Goal: Task Accomplishment & Management: Use online tool/utility

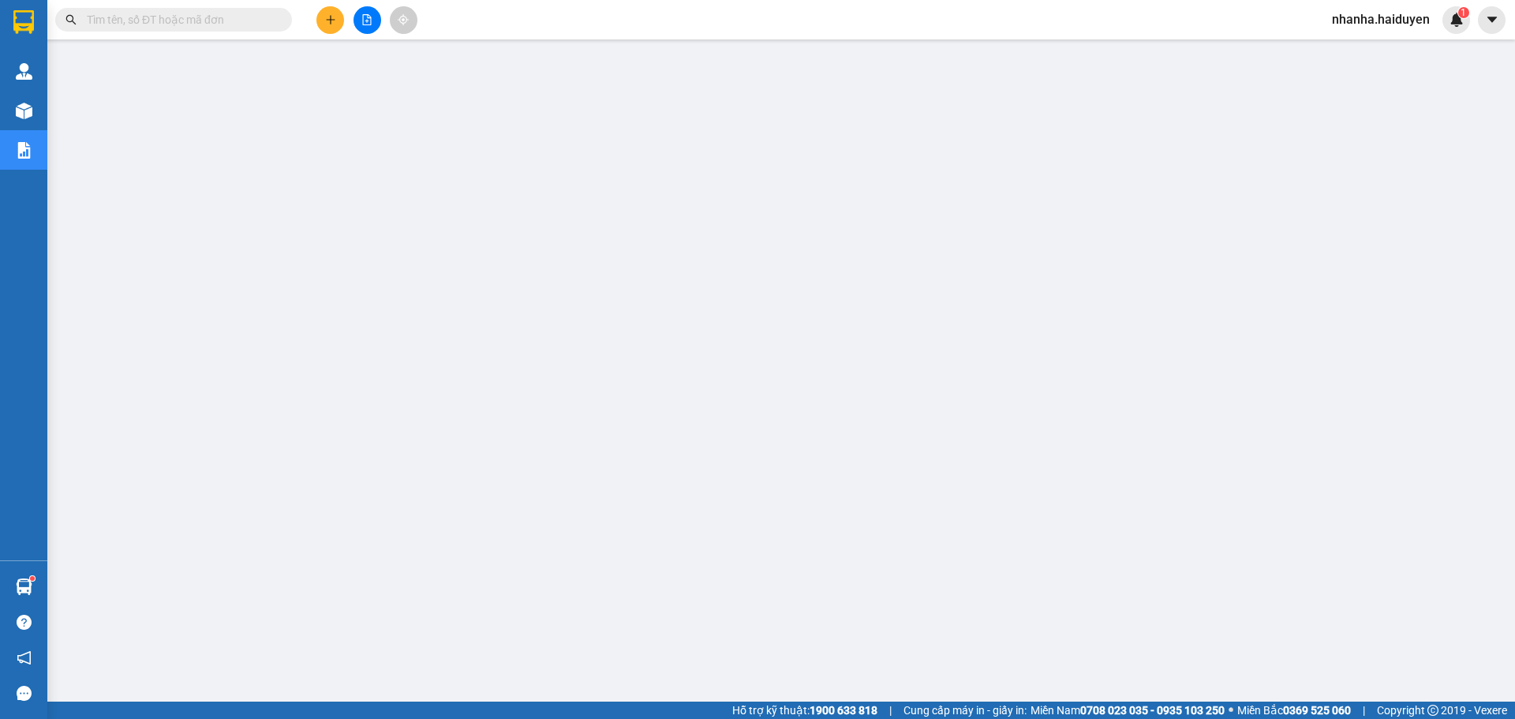
click at [378, 17] on button at bounding box center [367, 20] width 28 height 28
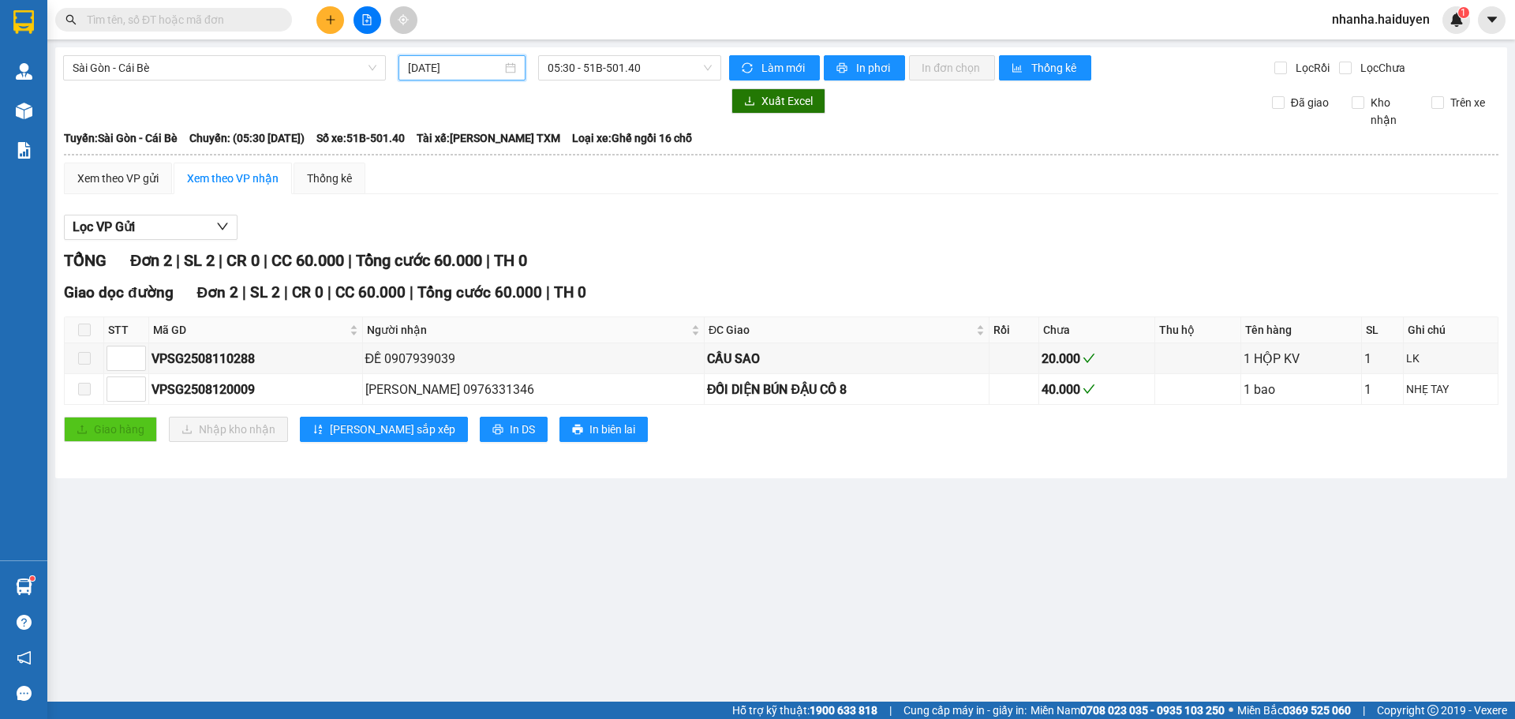
click at [433, 73] on input "[DATE]" at bounding box center [455, 67] width 94 height 17
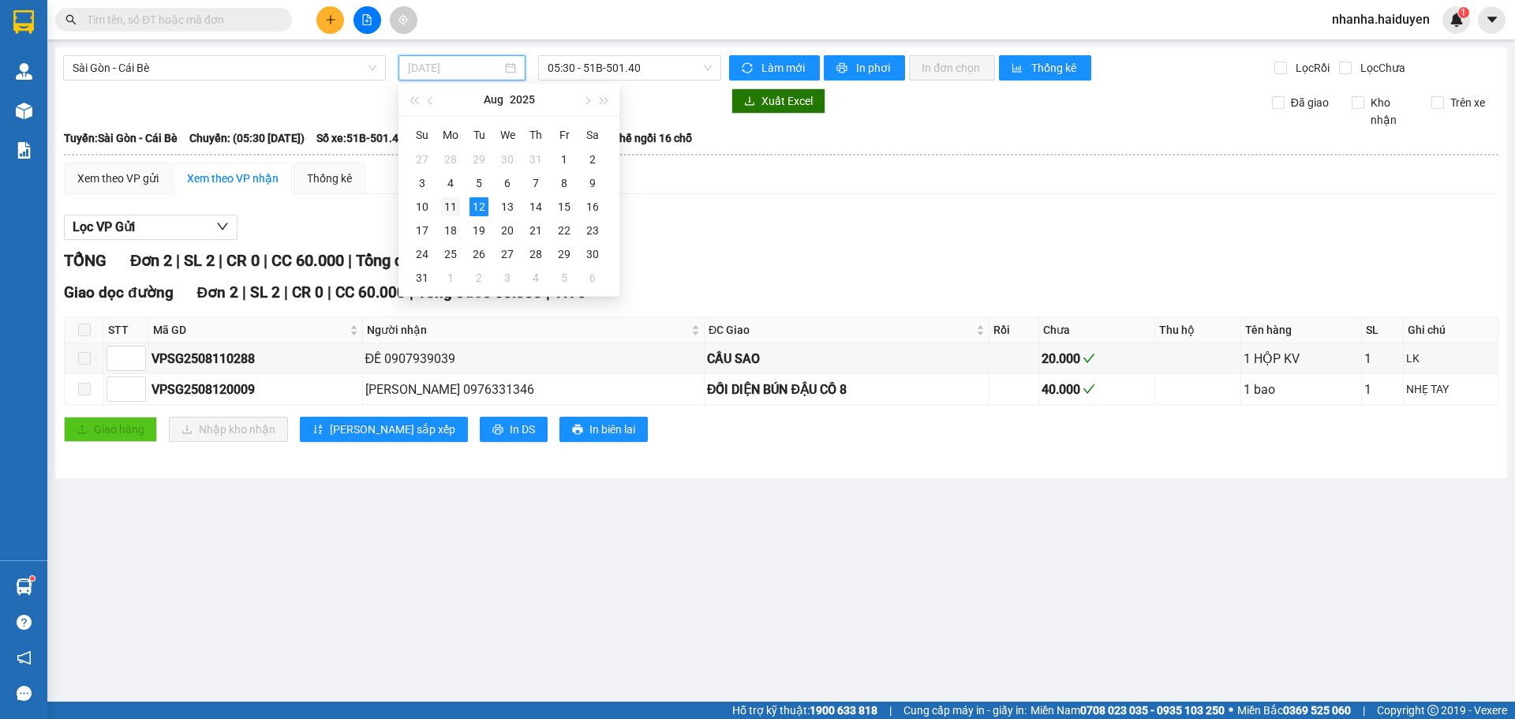
click at [455, 210] on div "11" at bounding box center [450, 206] width 19 height 19
type input "[DATE]"
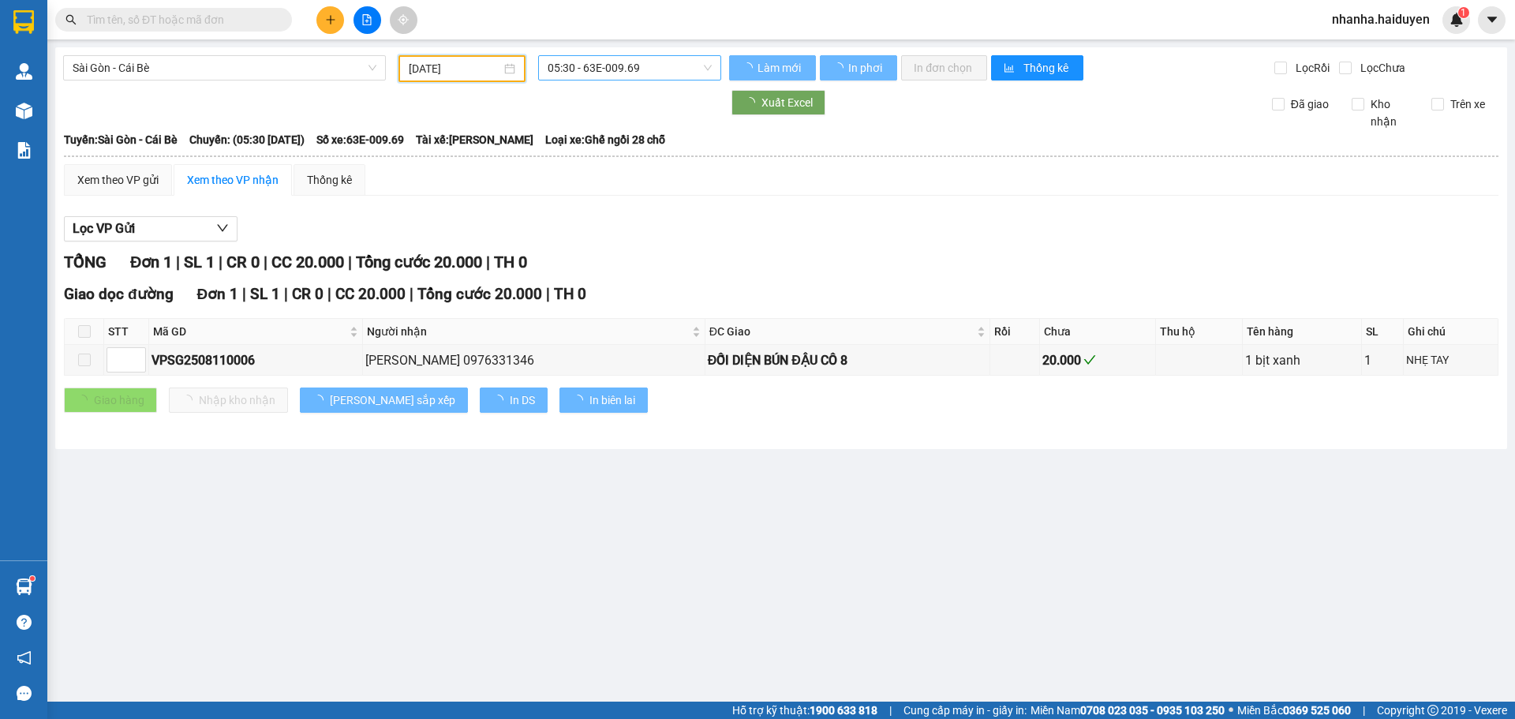
click at [588, 67] on span "05:30 - 63E-009.69" at bounding box center [629, 68] width 164 height 24
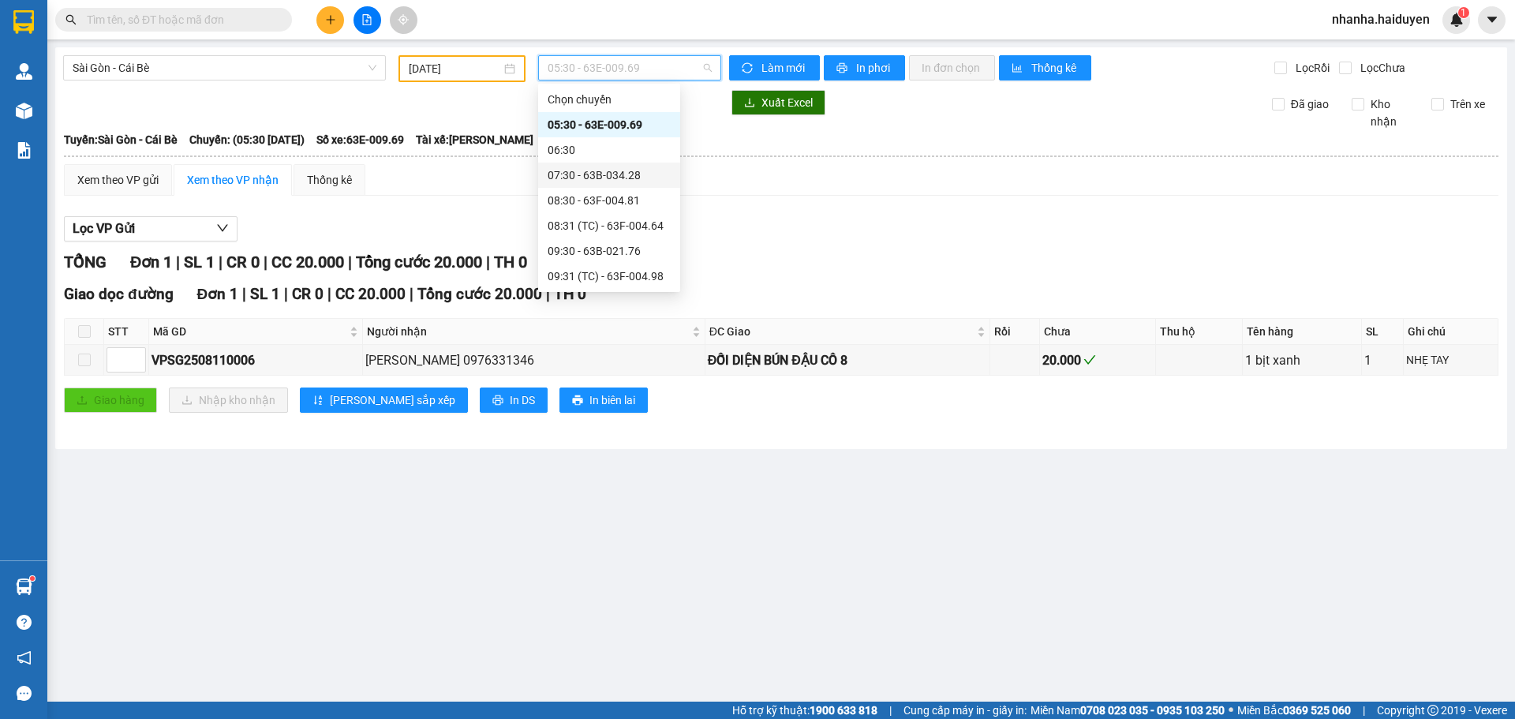
click at [605, 185] on div "07:30 - 63B-034.28" at bounding box center [609, 174] width 142 height 25
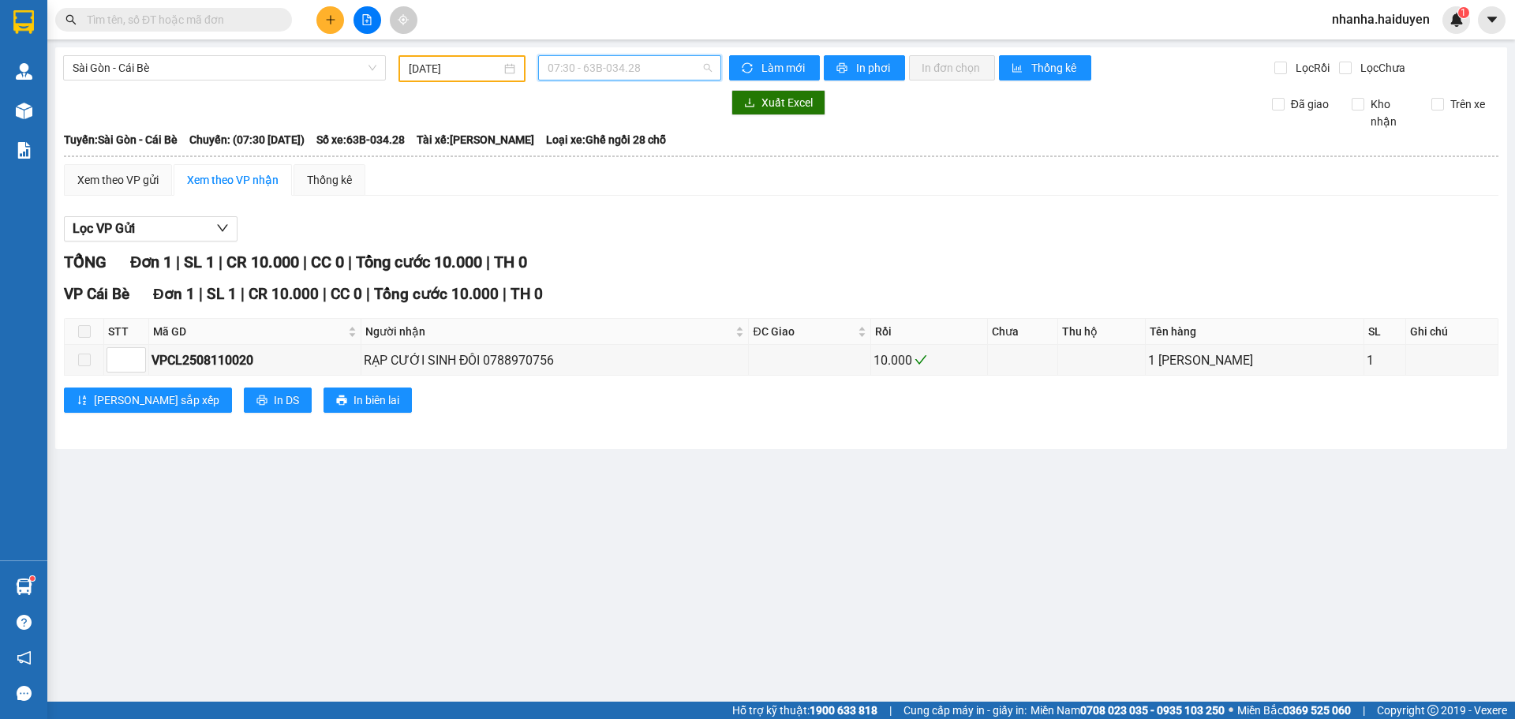
click at [616, 74] on span "07:30 - 63B-034.28" at bounding box center [629, 68] width 164 height 24
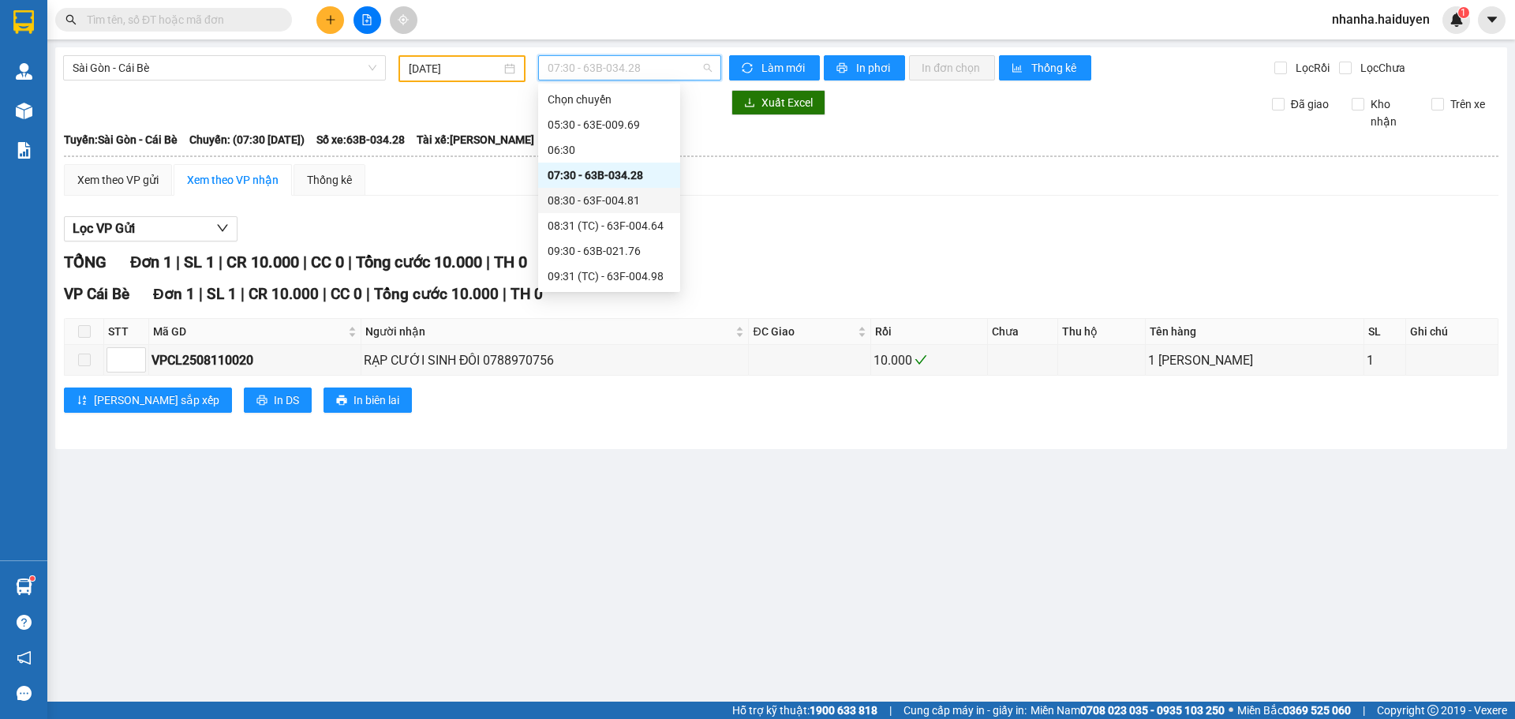
click at [617, 196] on div "08:30 - 63F-004.81" at bounding box center [608, 200] width 123 height 17
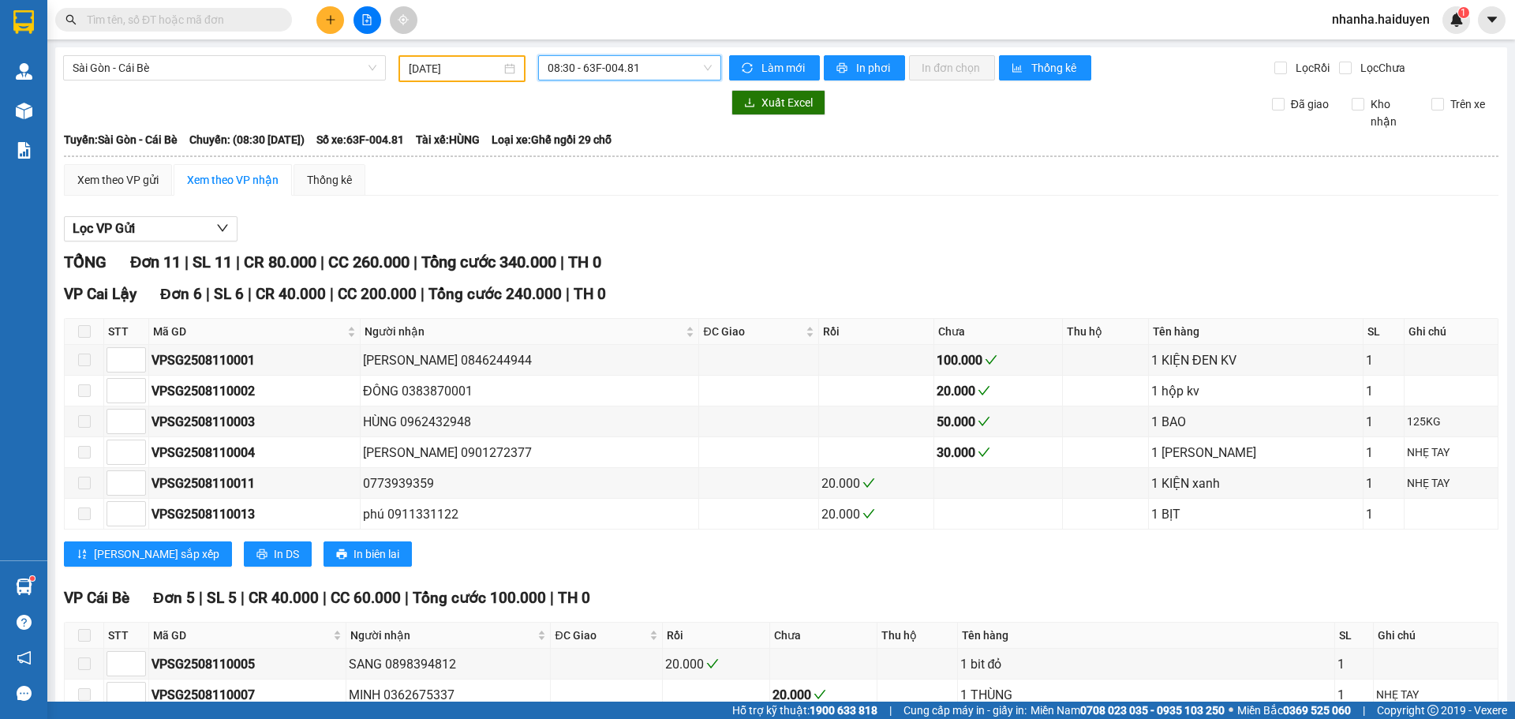
click at [620, 72] on span "08:30 - 63F-004.81" at bounding box center [629, 68] width 164 height 24
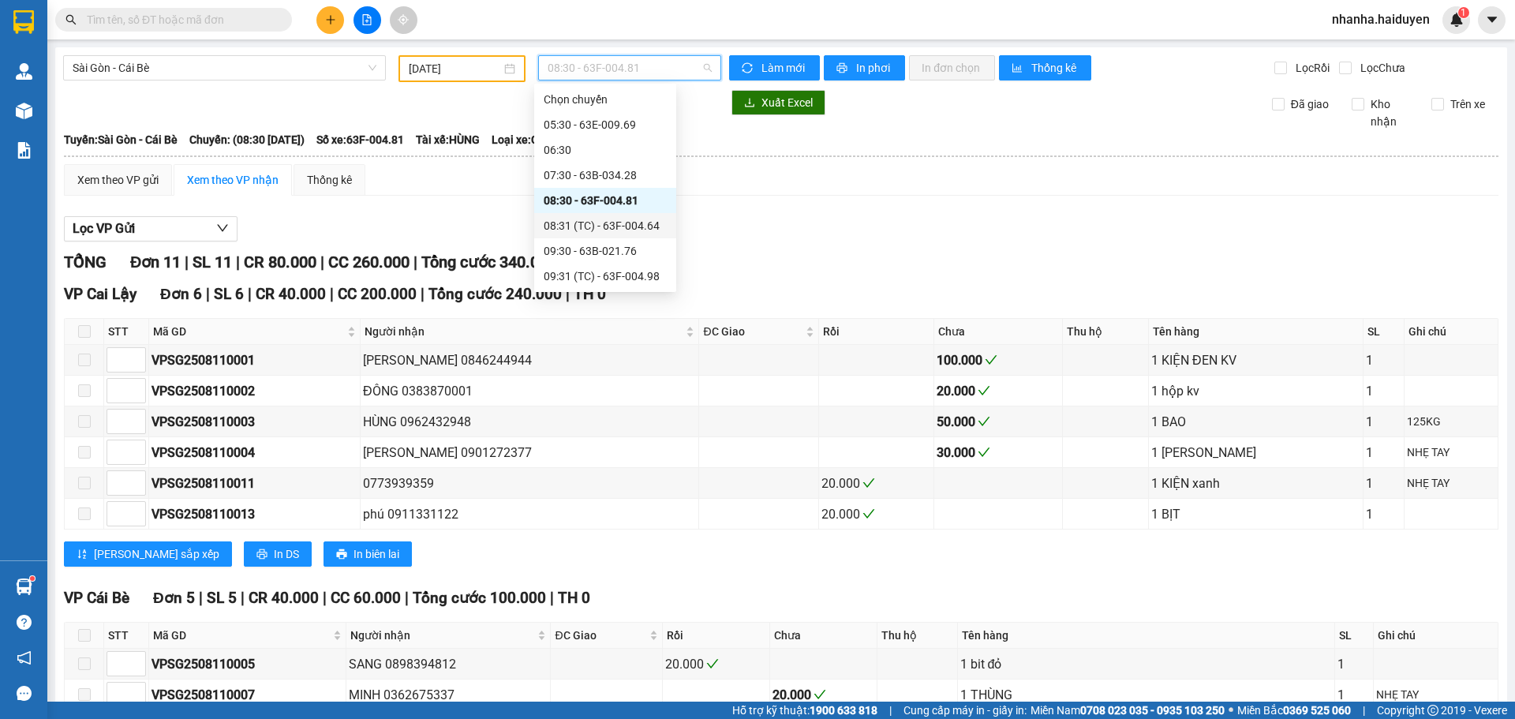
click at [614, 220] on div "08:31 (TC) - 63F-004.64" at bounding box center [605, 225] width 123 height 17
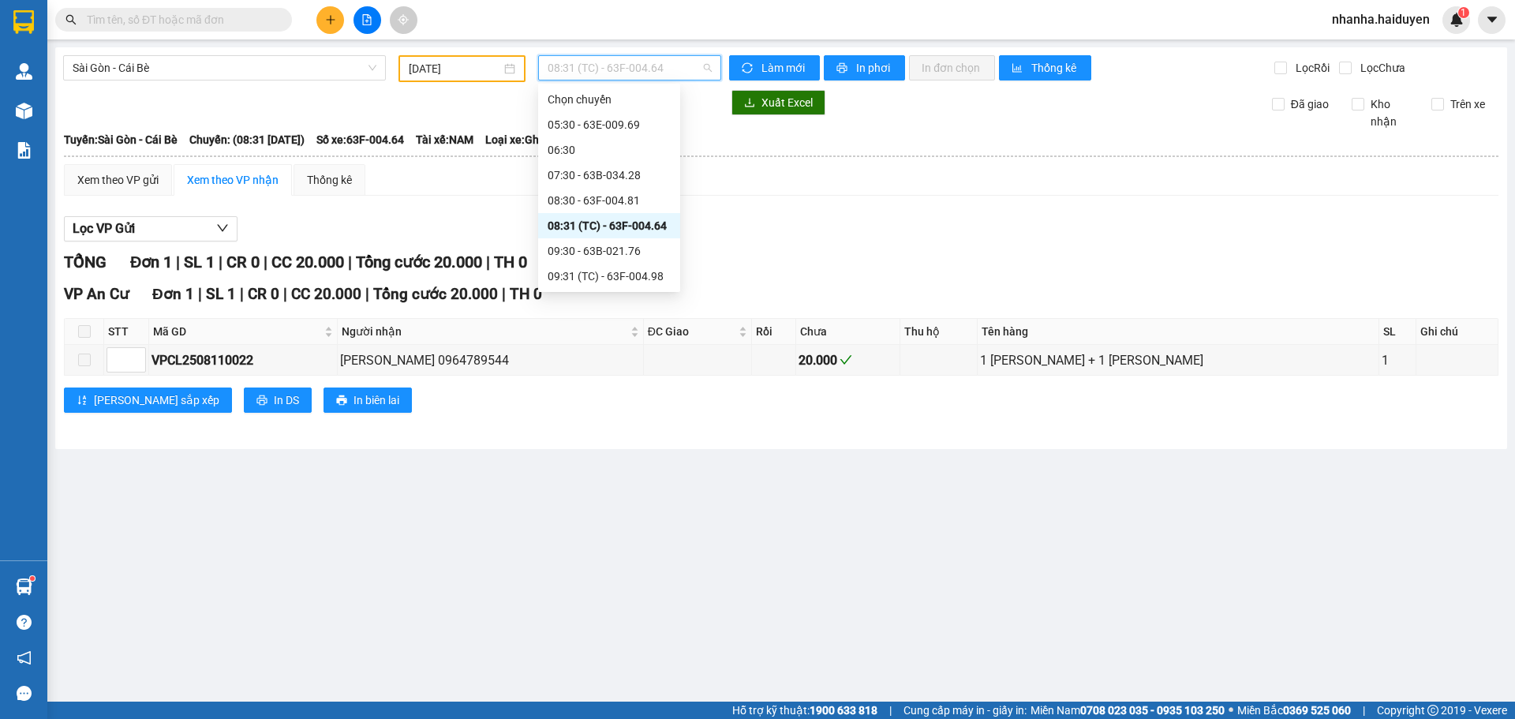
click at [610, 74] on span "08:31 (TC) - 63F-004.64" at bounding box center [629, 68] width 164 height 24
click at [612, 241] on div "09:30 - 63B-021.76" at bounding box center [609, 250] width 142 height 25
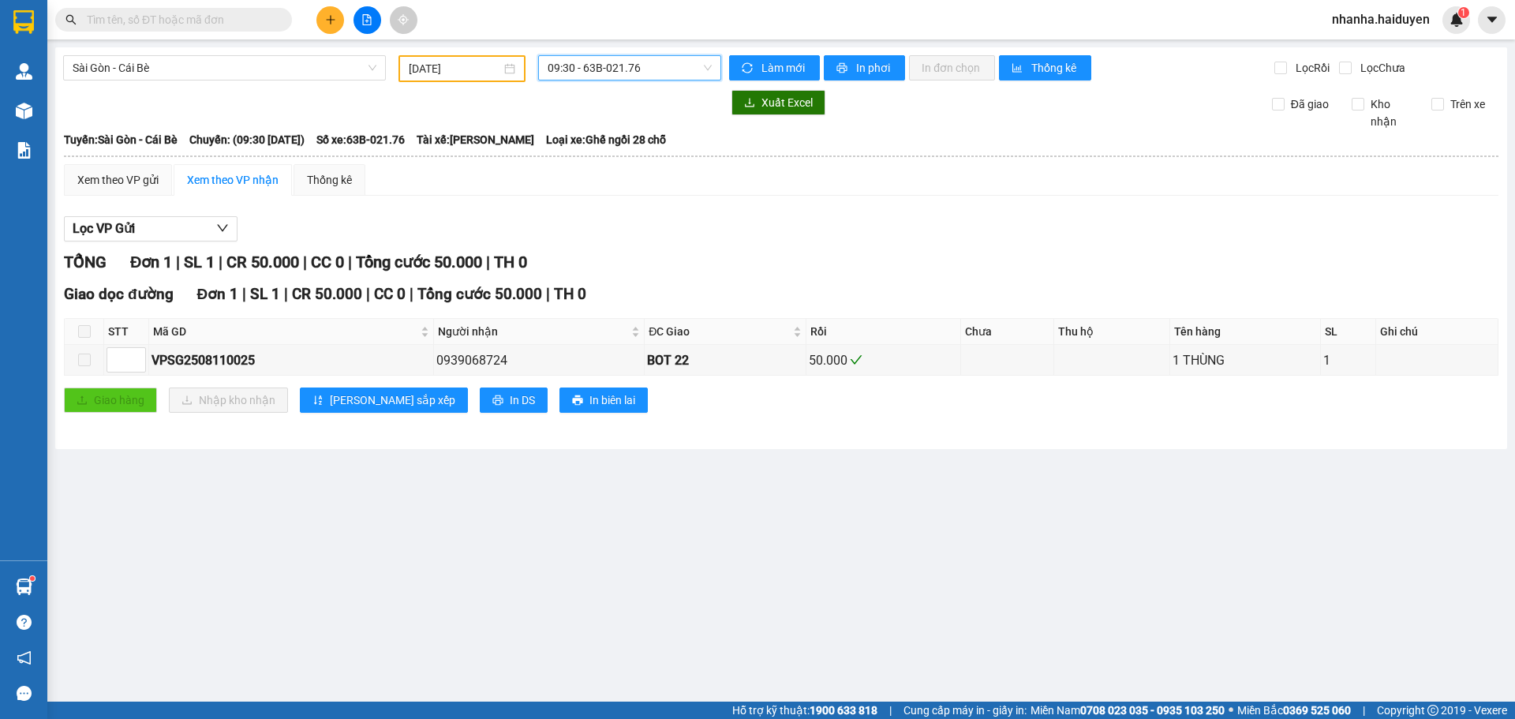
click at [607, 72] on span "09:30 - 63B-021.76" at bounding box center [629, 68] width 164 height 24
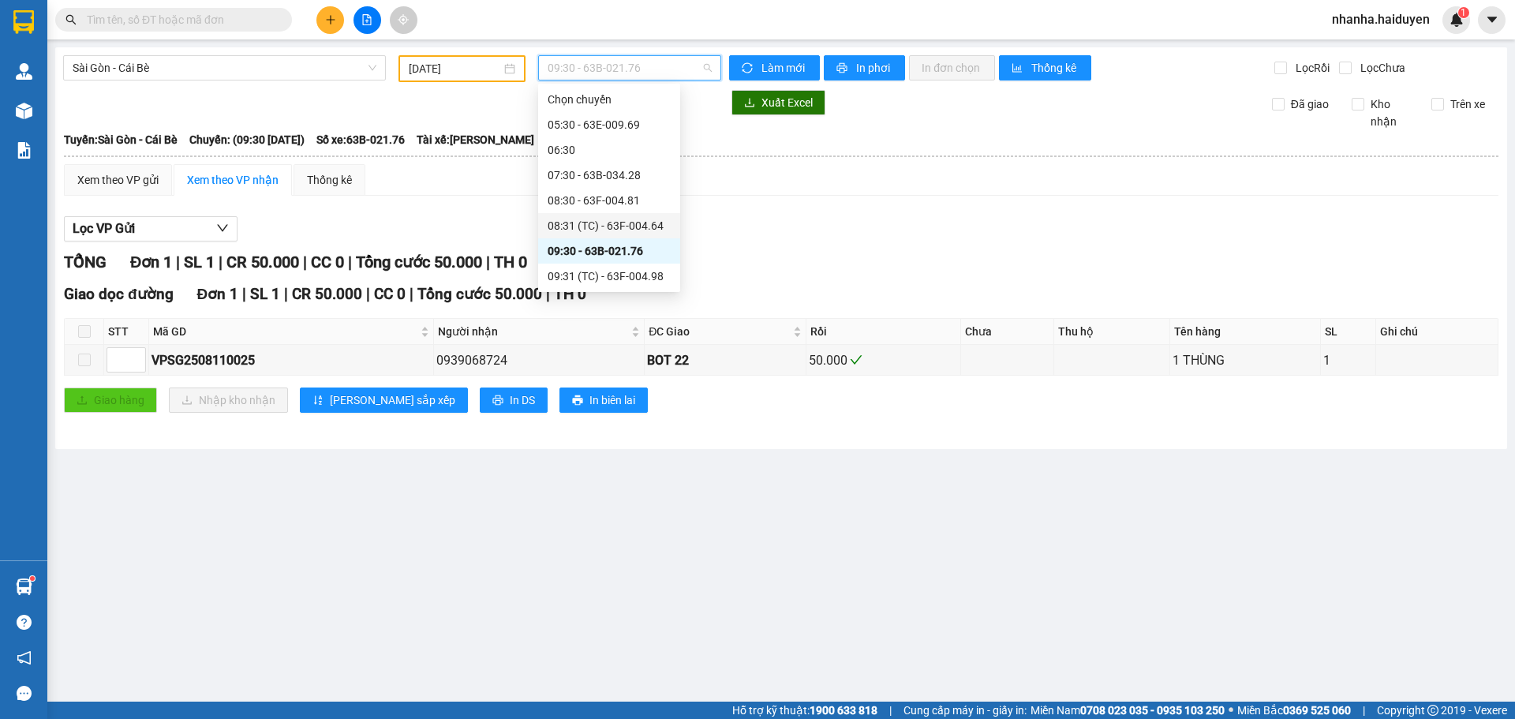
scroll to position [79, 0]
click at [607, 189] on div "09:31 (TC) - 63F-004.98" at bounding box center [608, 197] width 123 height 17
